Goal: Information Seeking & Learning: Find specific fact

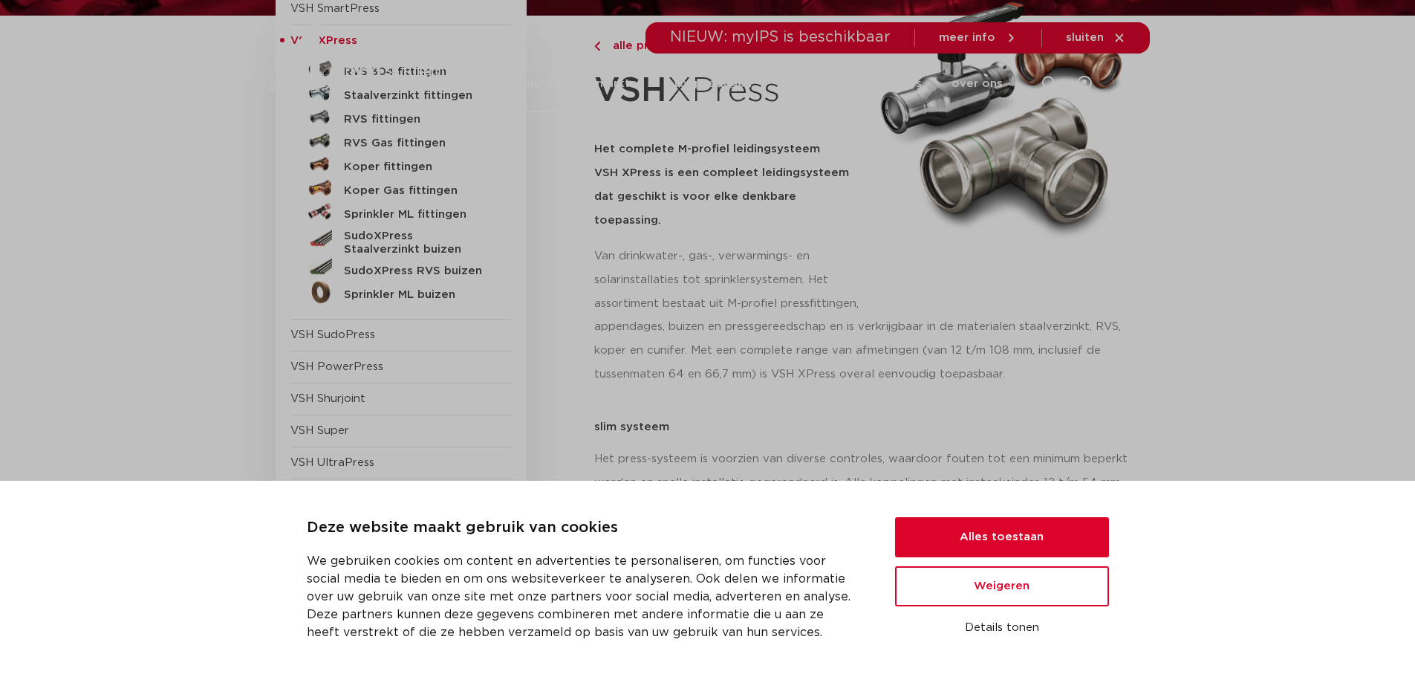
scroll to position [223, 0]
click at [946, 530] on button "Alles toestaan" at bounding box center [1002, 537] width 214 height 40
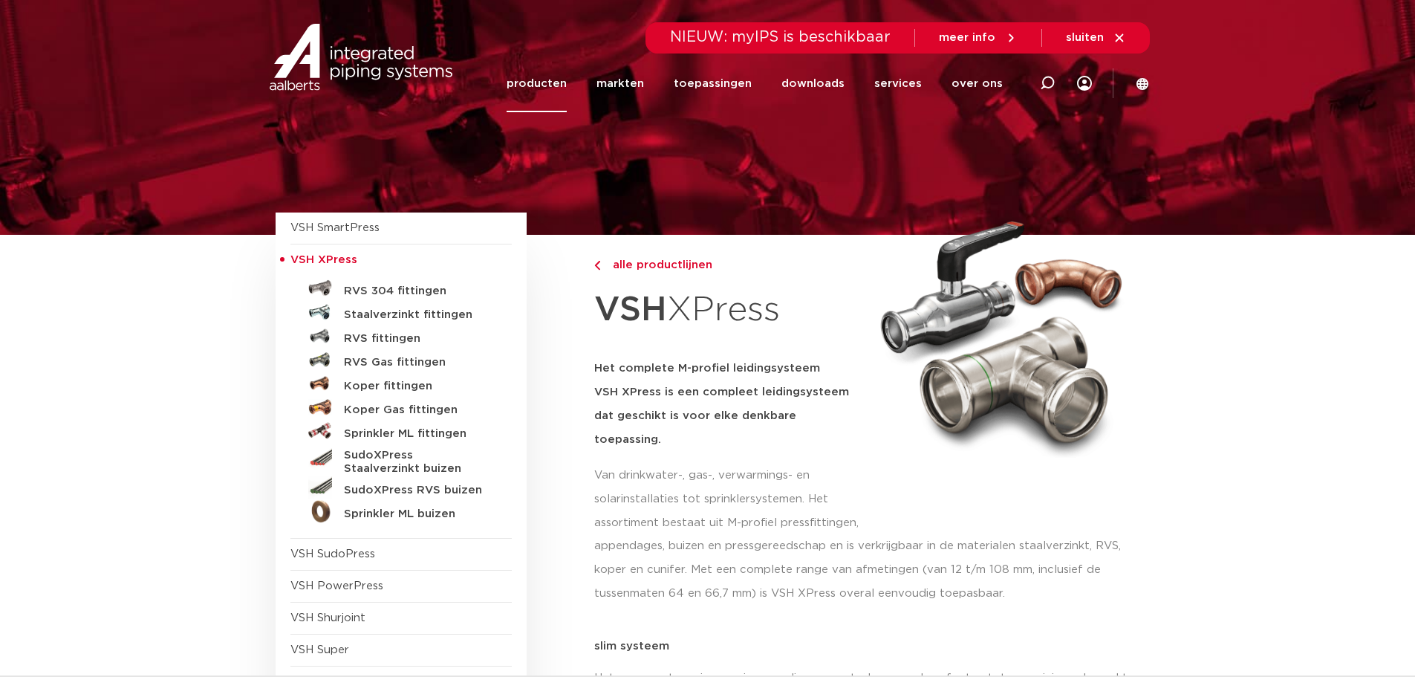
scroll to position [0, 0]
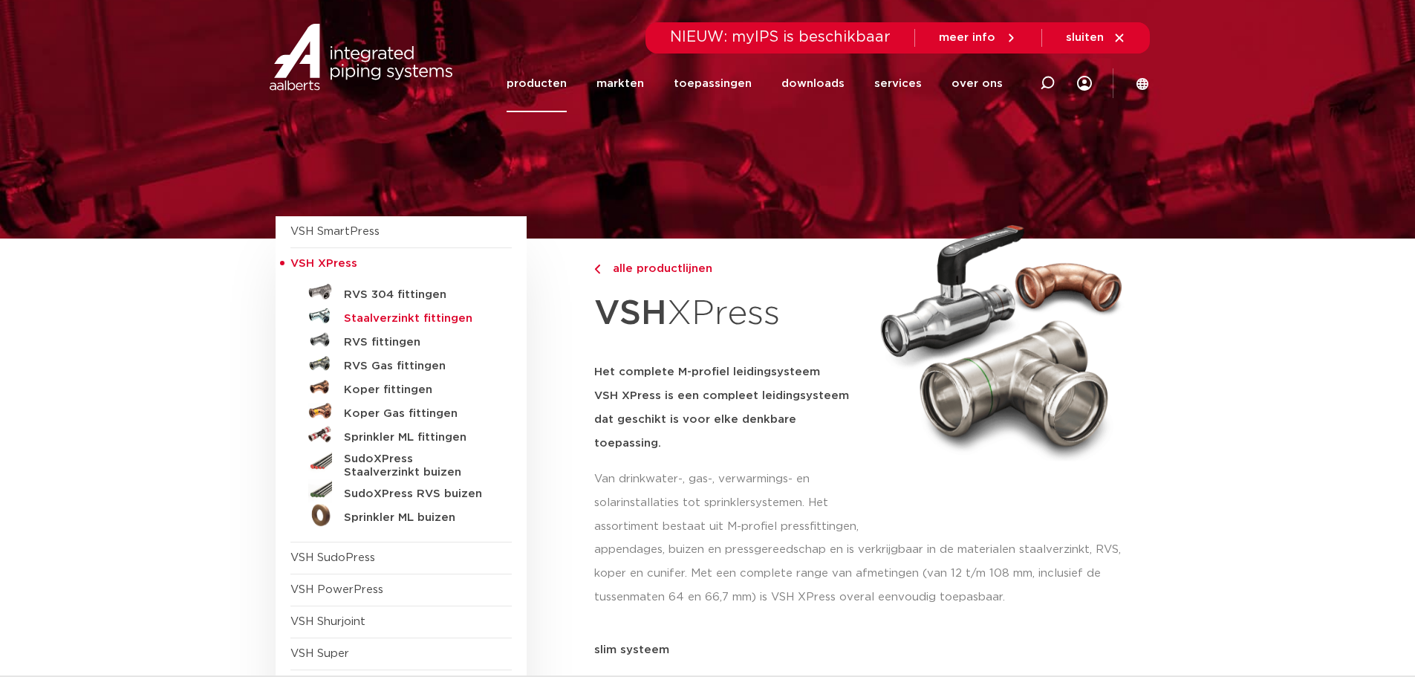
click at [402, 321] on h5 "Staalverzinkt fittingen" at bounding box center [417, 318] width 147 height 13
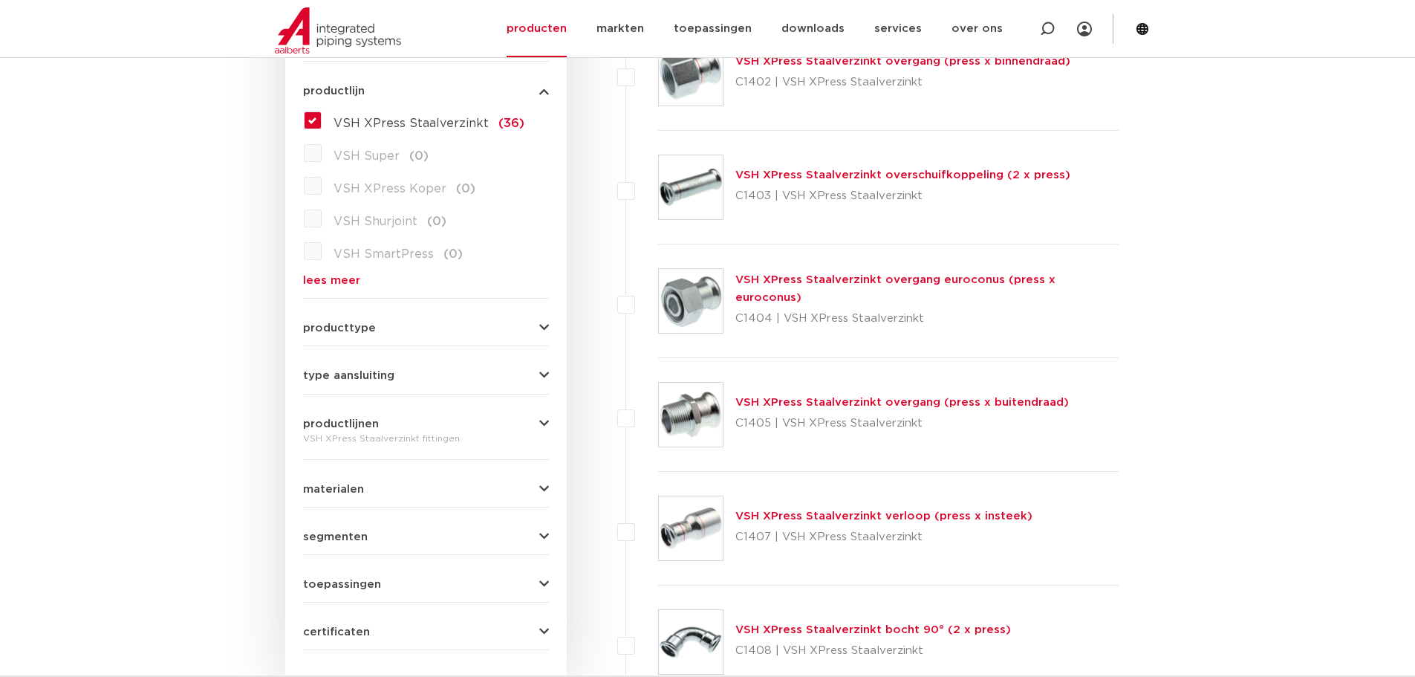
scroll to position [446, 0]
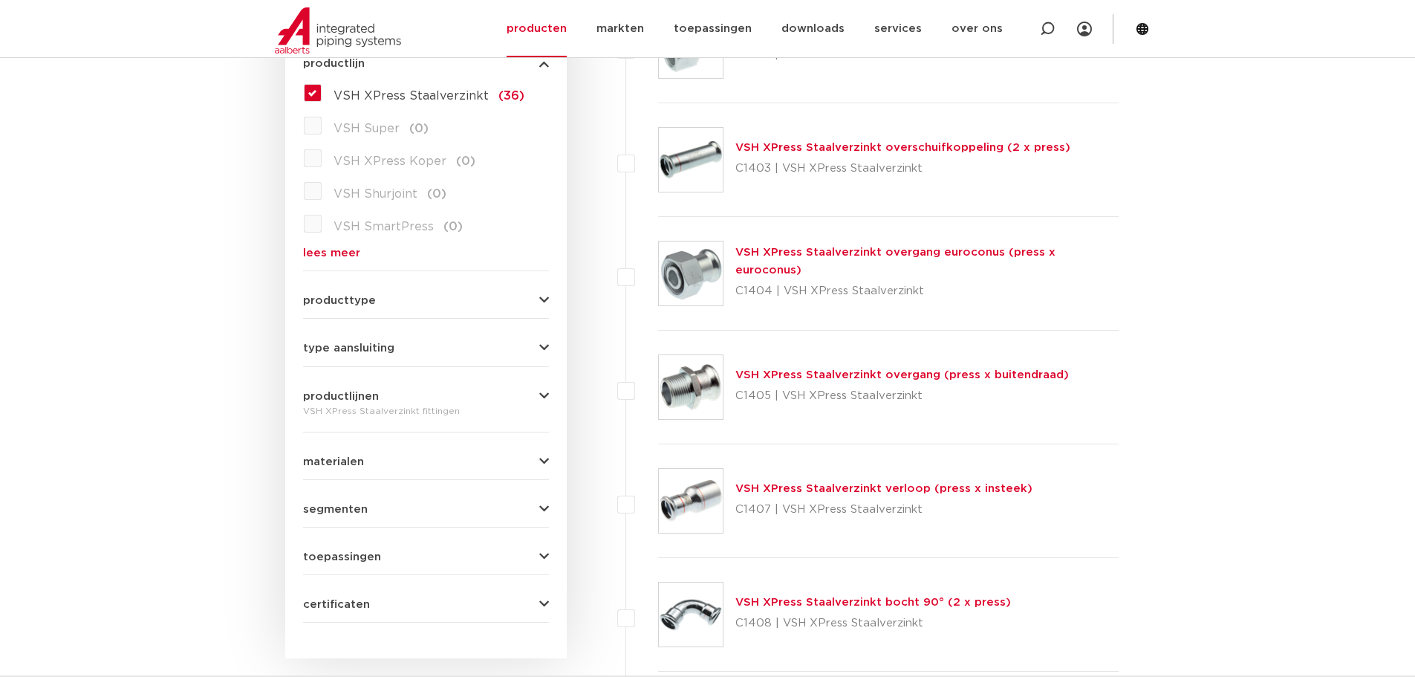
click at [456, 343] on button "type aansluiting" at bounding box center [426, 347] width 246 height 11
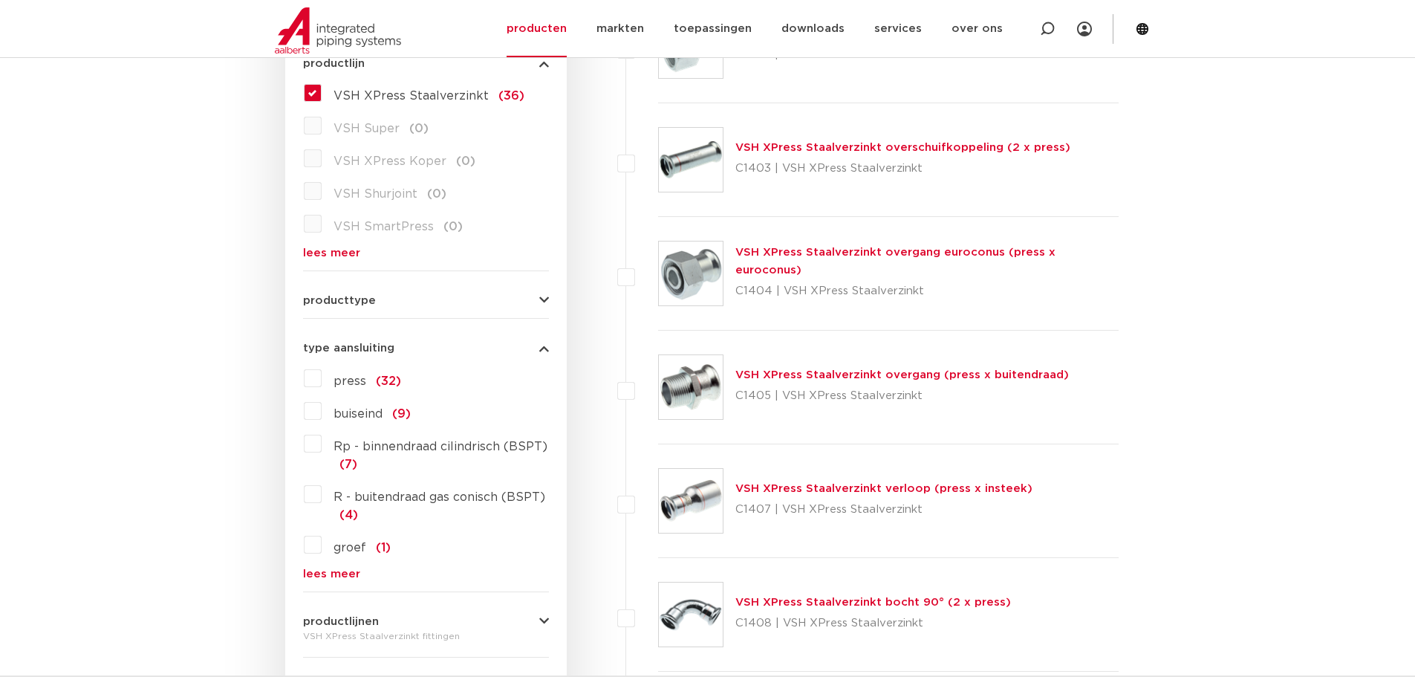
click at [341, 573] on link "lees meer" at bounding box center [426, 573] width 246 height 11
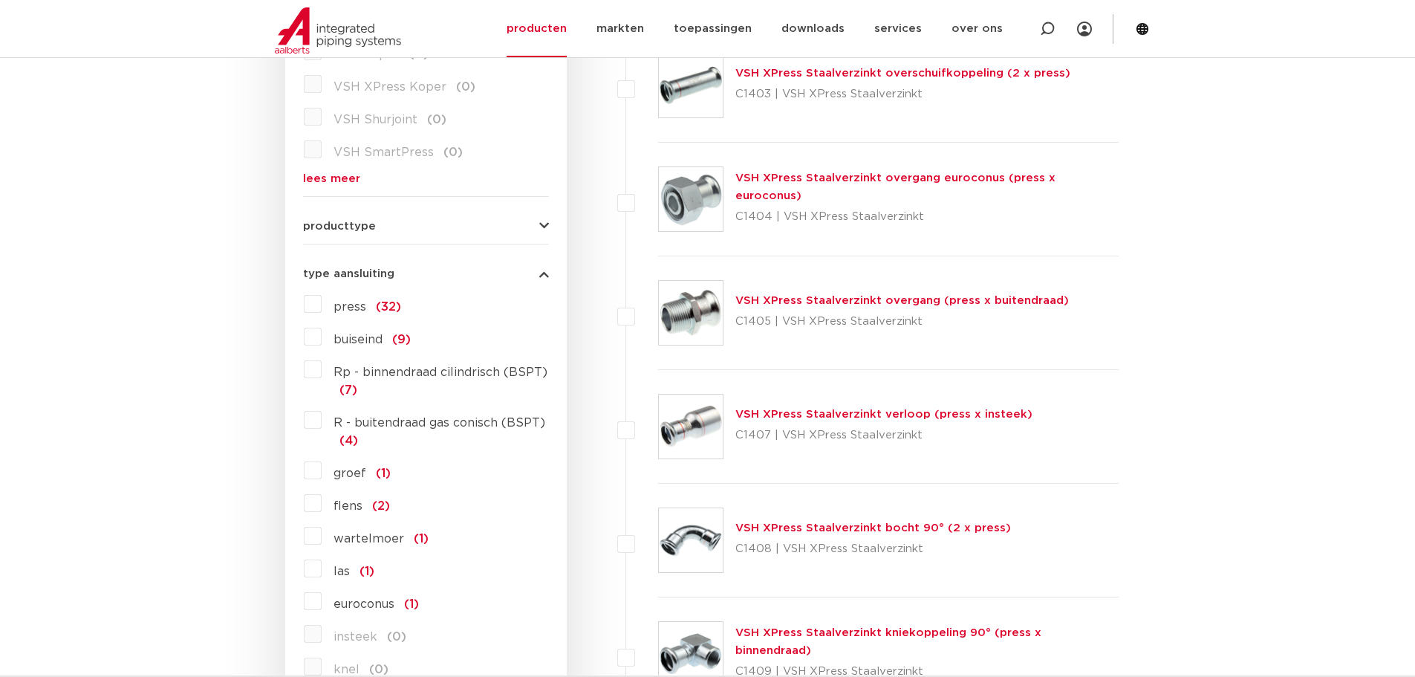
click at [322, 537] on label "wartelmoer (1)" at bounding box center [375, 536] width 107 height 24
click at [0, 0] on input "wartelmoer (1)" at bounding box center [0, 0] width 0 height 0
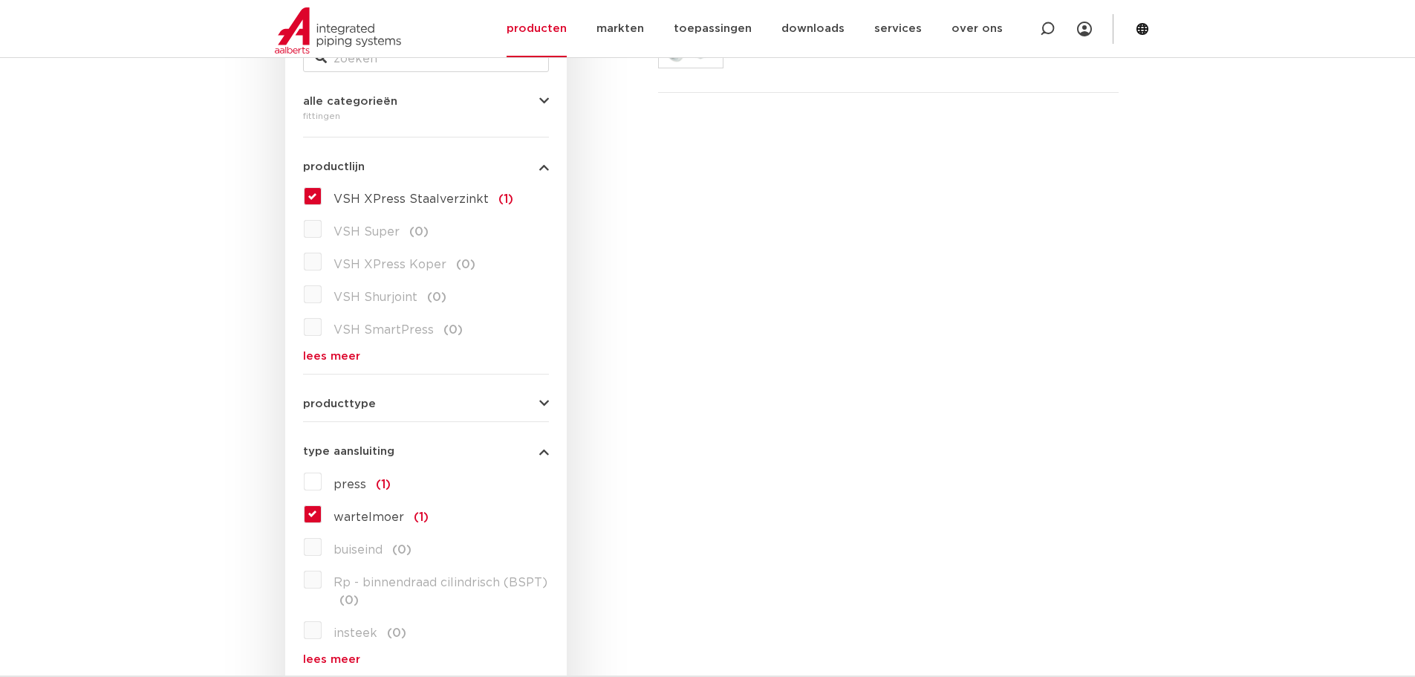
scroll to position [149, 0]
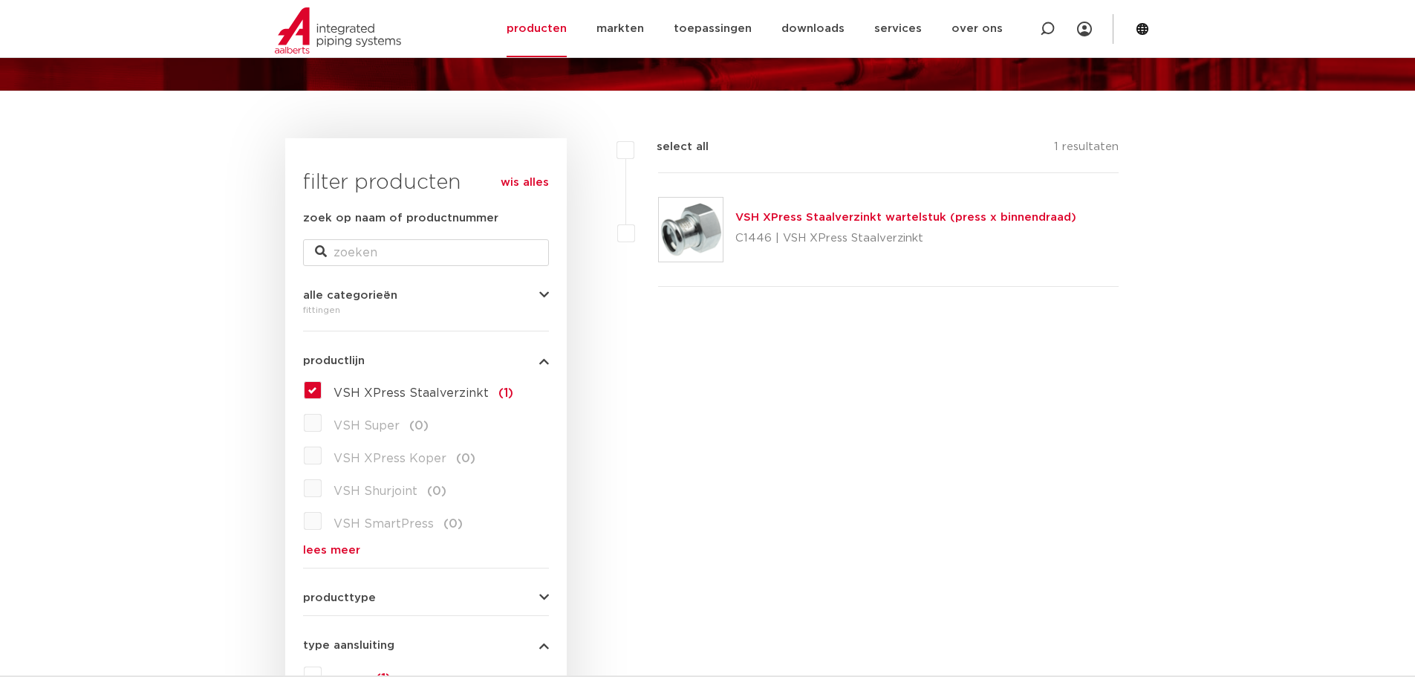
click at [844, 212] on link "VSH XPress Staalverzinkt wartelstuk (press x binnendraad)" at bounding box center [905, 217] width 341 height 11
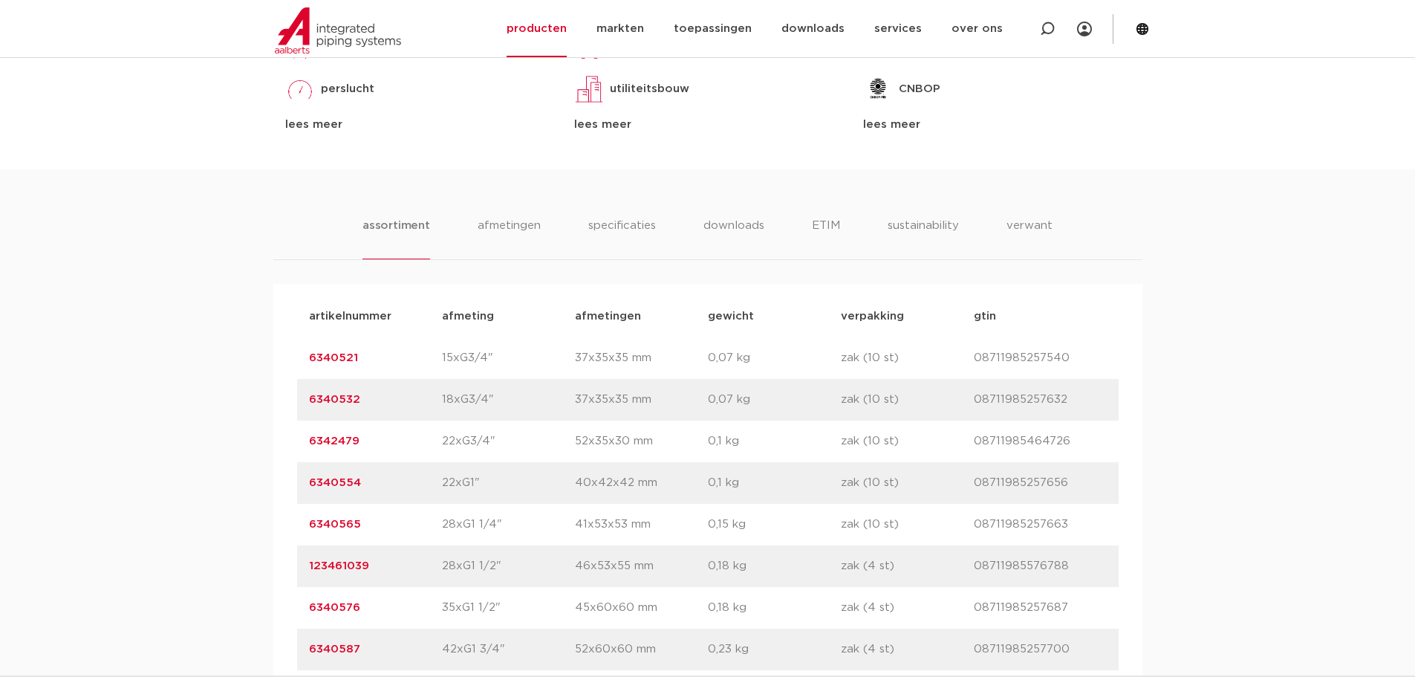
scroll to position [817, 0]
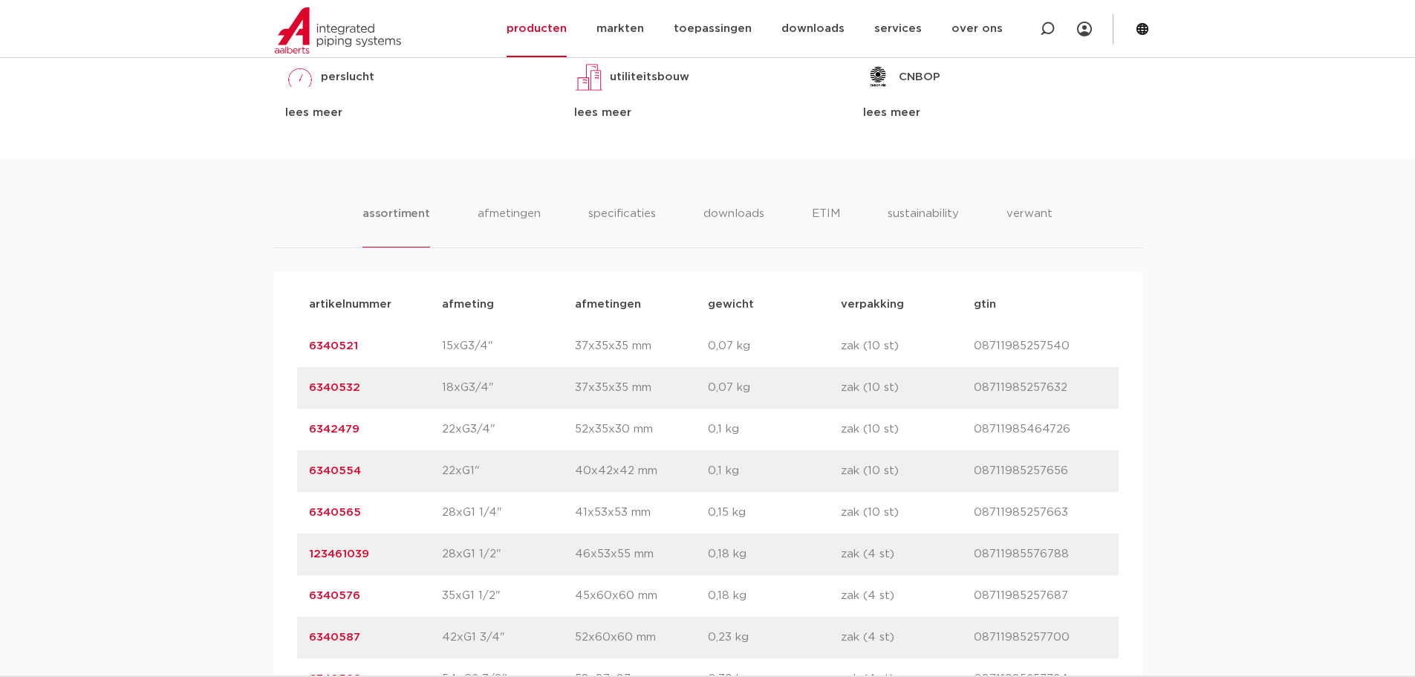
drag, startPoint x: 374, startPoint y: 513, endPoint x: 306, endPoint y: 512, distance: 68.4
click at [306, 512] on div "artikelnummer 6340565 afmeting 28xG1 1/4" afmetingen 41x53x53 mm gewicht 0,15 k…" at bounding box center [708, 513] width 822 height 42
copy link "6340565"
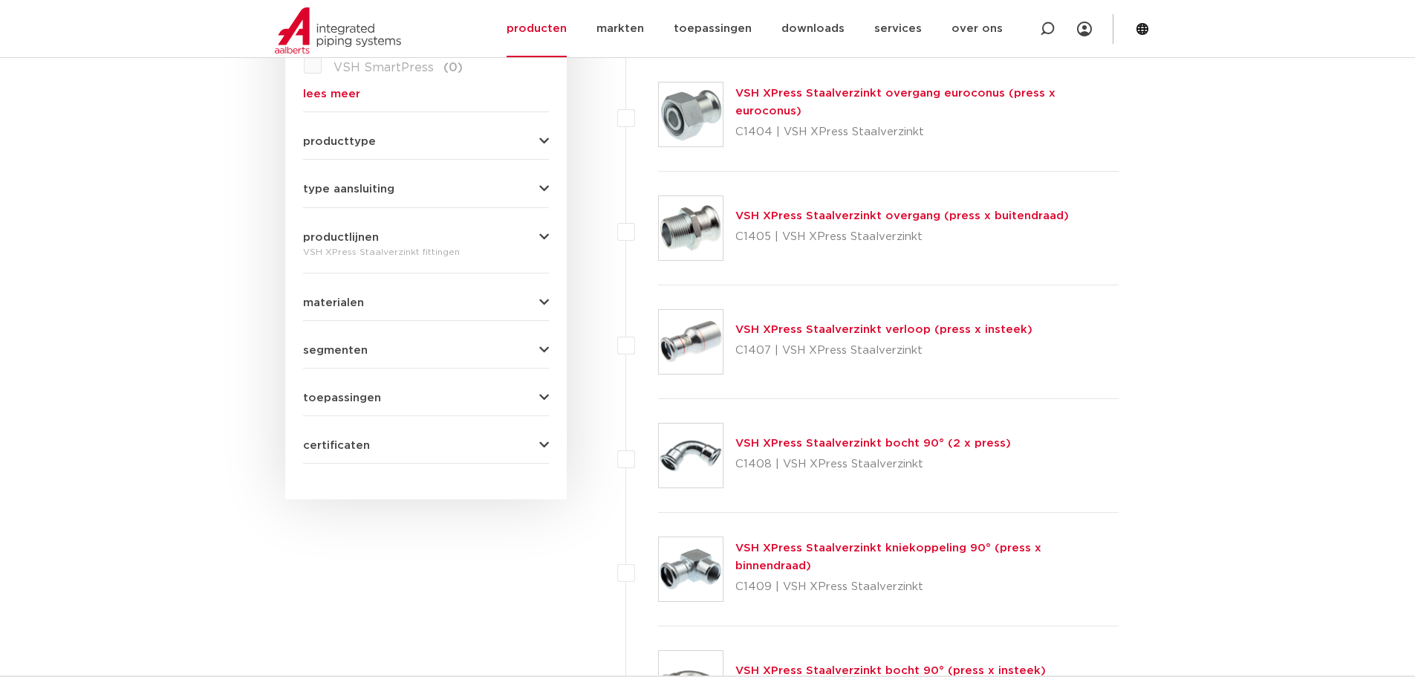
scroll to position [594, 0]
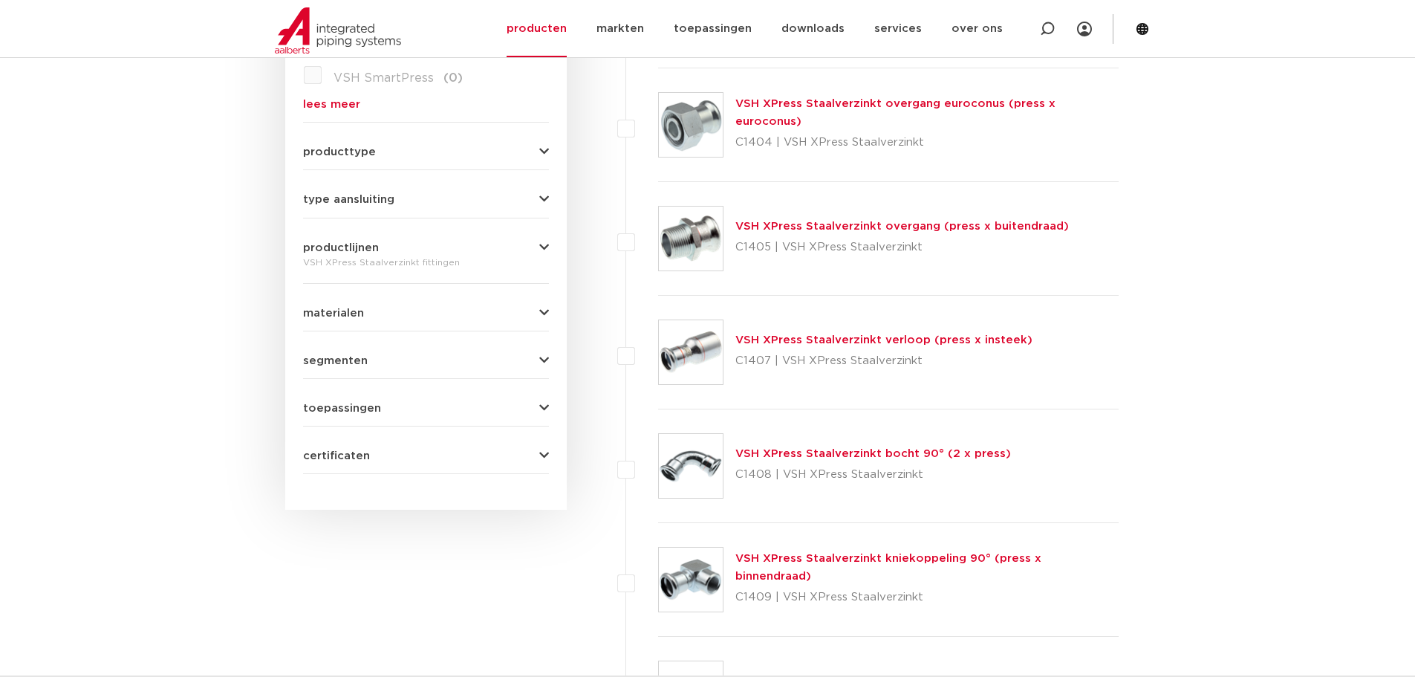
click at [792, 342] on link "VSH XPress Staalverzinkt verloop (press x insteek)" at bounding box center [883, 339] width 297 height 11
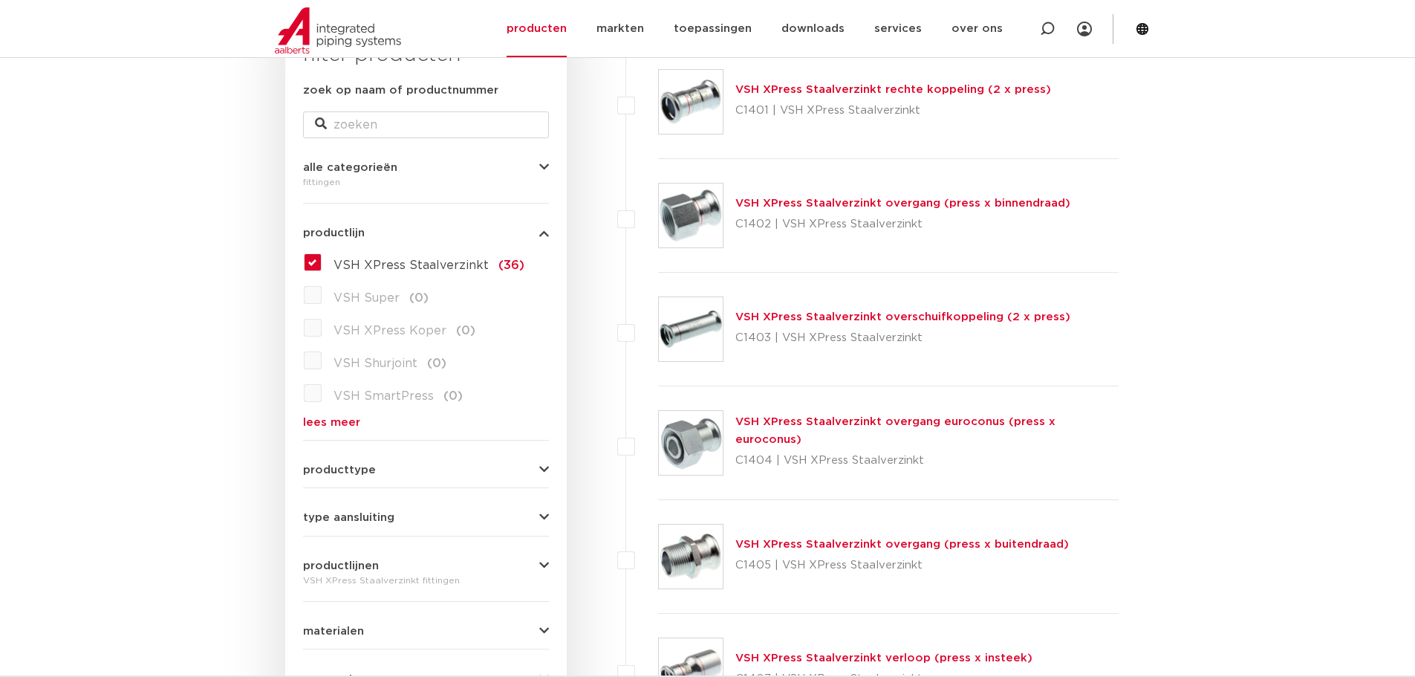
scroll to position [241, 0]
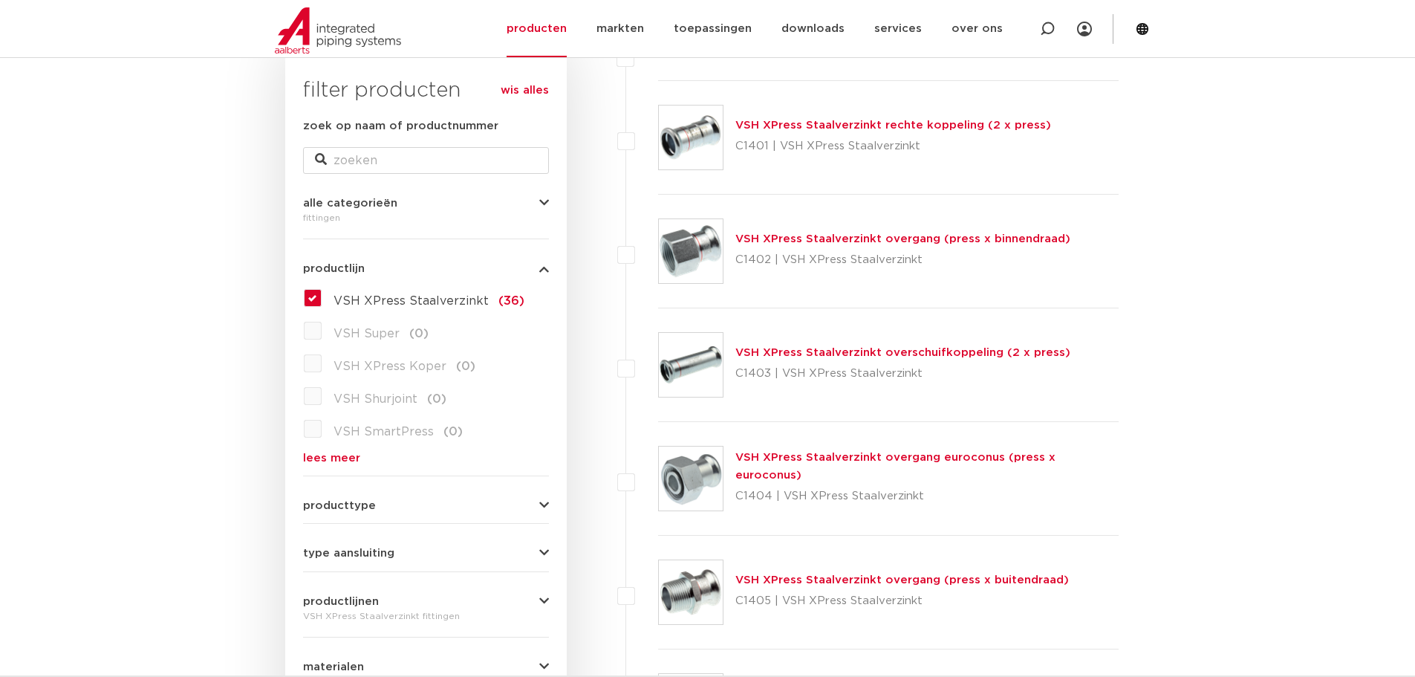
click at [888, 238] on link "VSH XPress Staalverzinkt overgang (press x binnendraad)" at bounding box center [902, 238] width 335 height 11
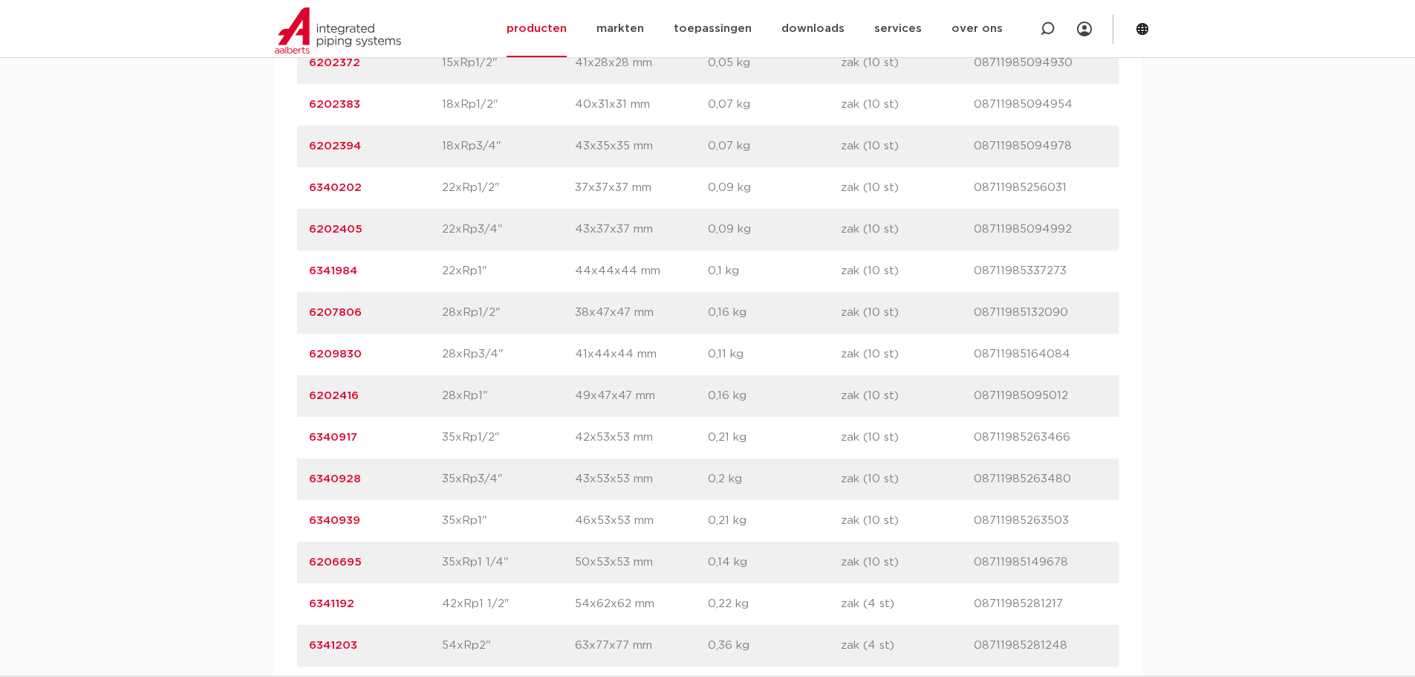
scroll to position [1114, 0]
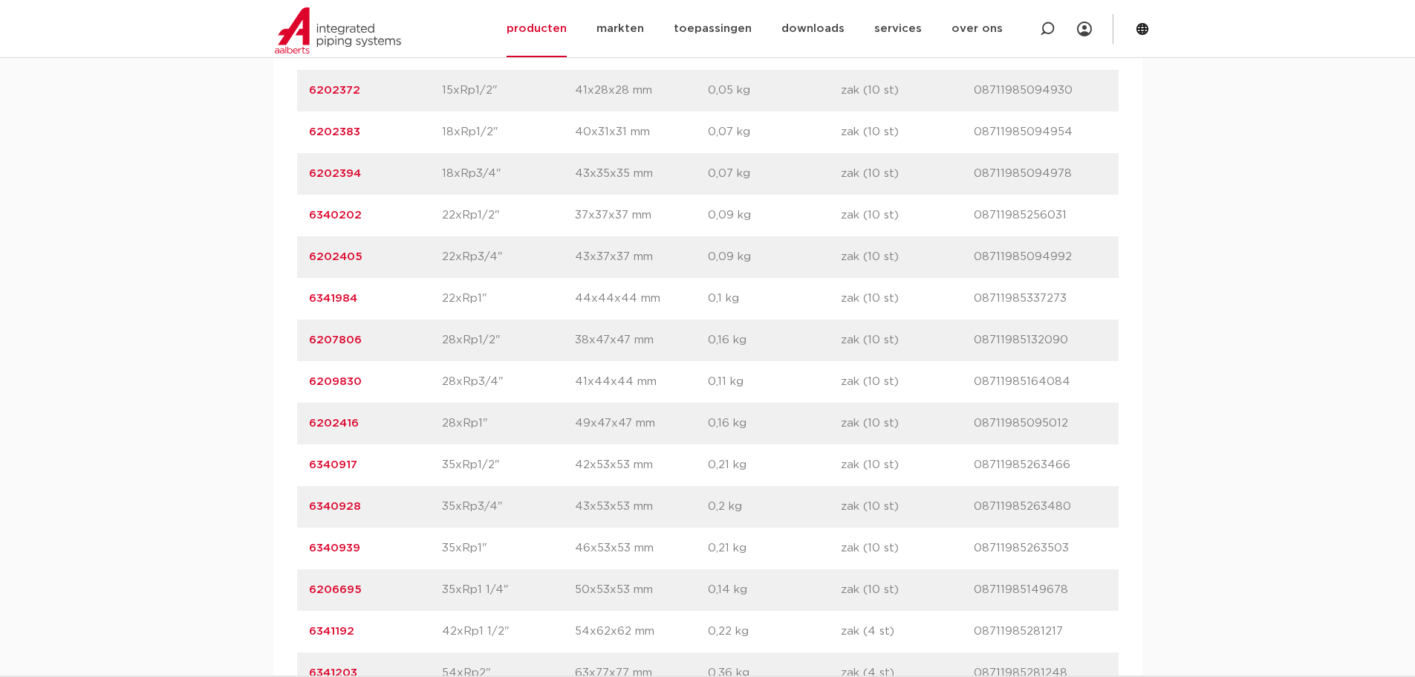
drag, startPoint x: 362, startPoint y: 550, endPoint x: 309, endPoint y: 543, distance: 53.9
click at [309, 543] on p "6340939" at bounding box center [375, 548] width 133 height 18
copy link "6340939"
